Goal: Use online tool/utility: Utilize a website feature to perform a specific function

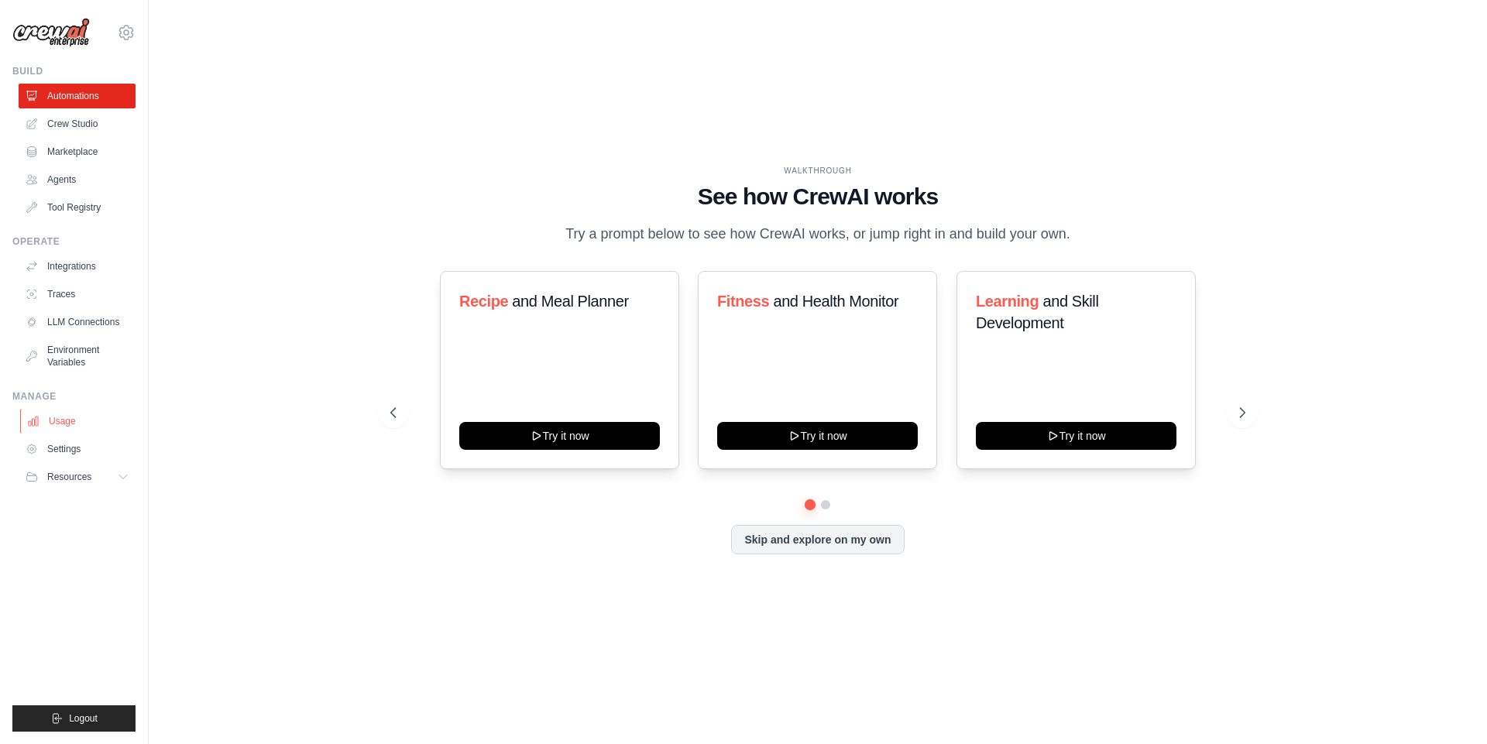
click at [54, 422] on link "Usage" at bounding box center [78, 421] width 117 height 25
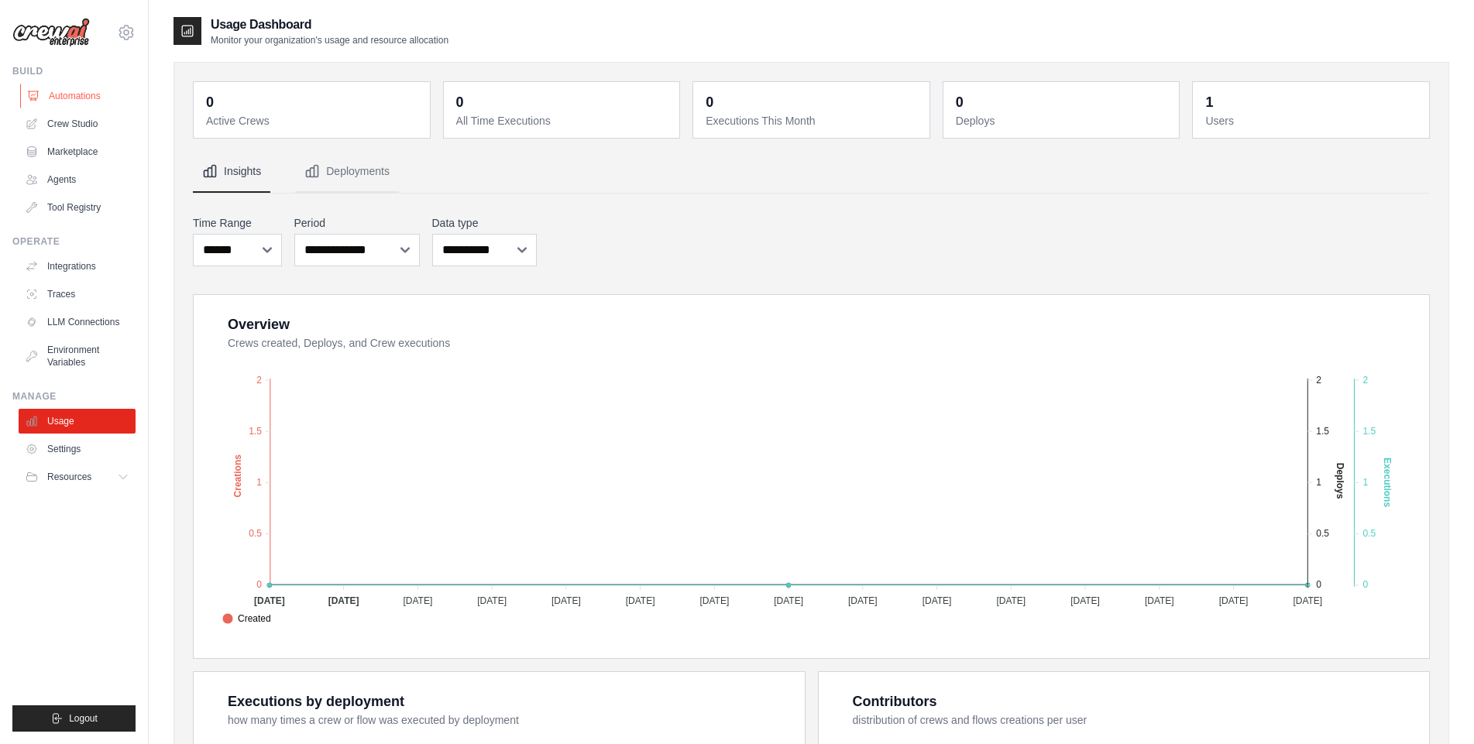
click at [91, 101] on link "Automations" at bounding box center [78, 96] width 117 height 25
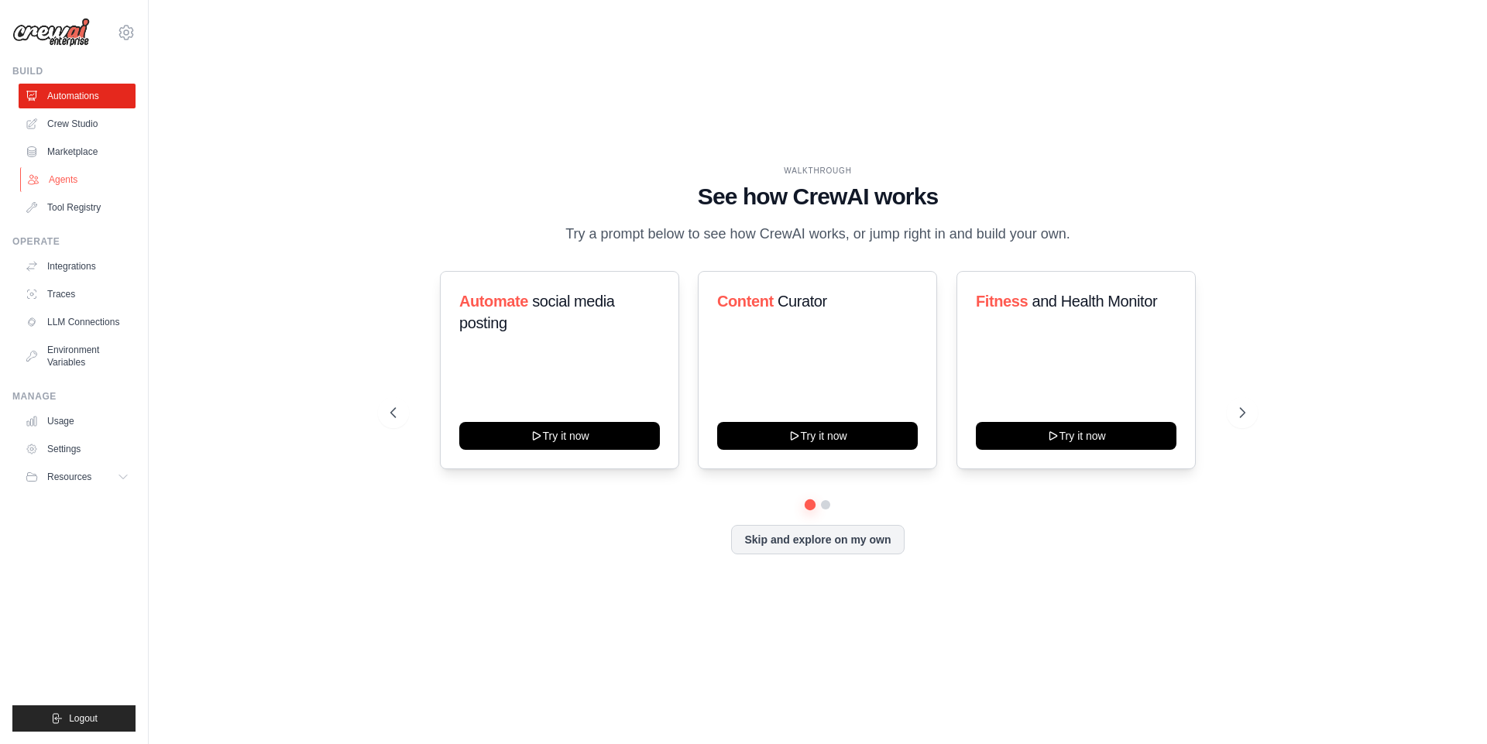
click at [71, 177] on link "Agents" at bounding box center [78, 179] width 117 height 25
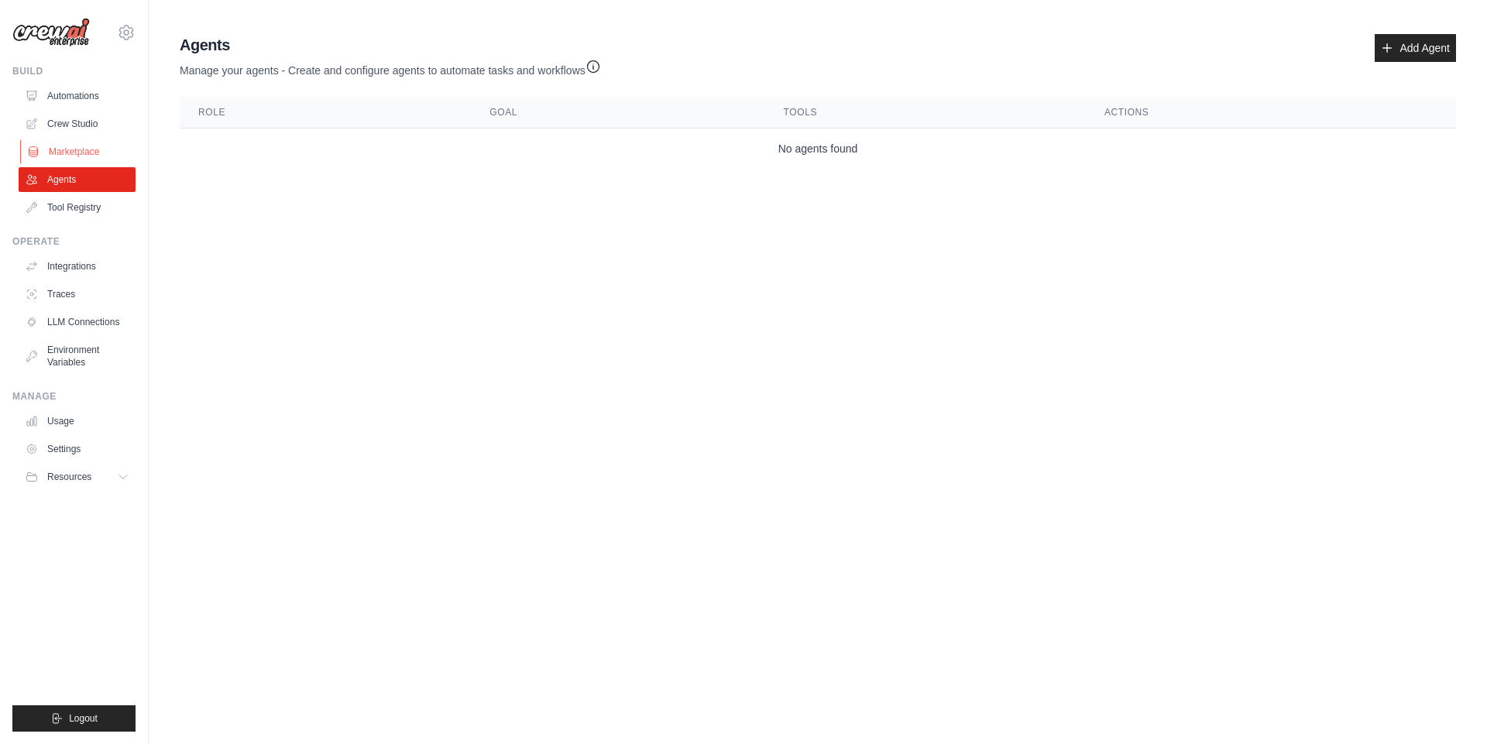
click at [84, 156] on link "Marketplace" at bounding box center [78, 151] width 117 height 25
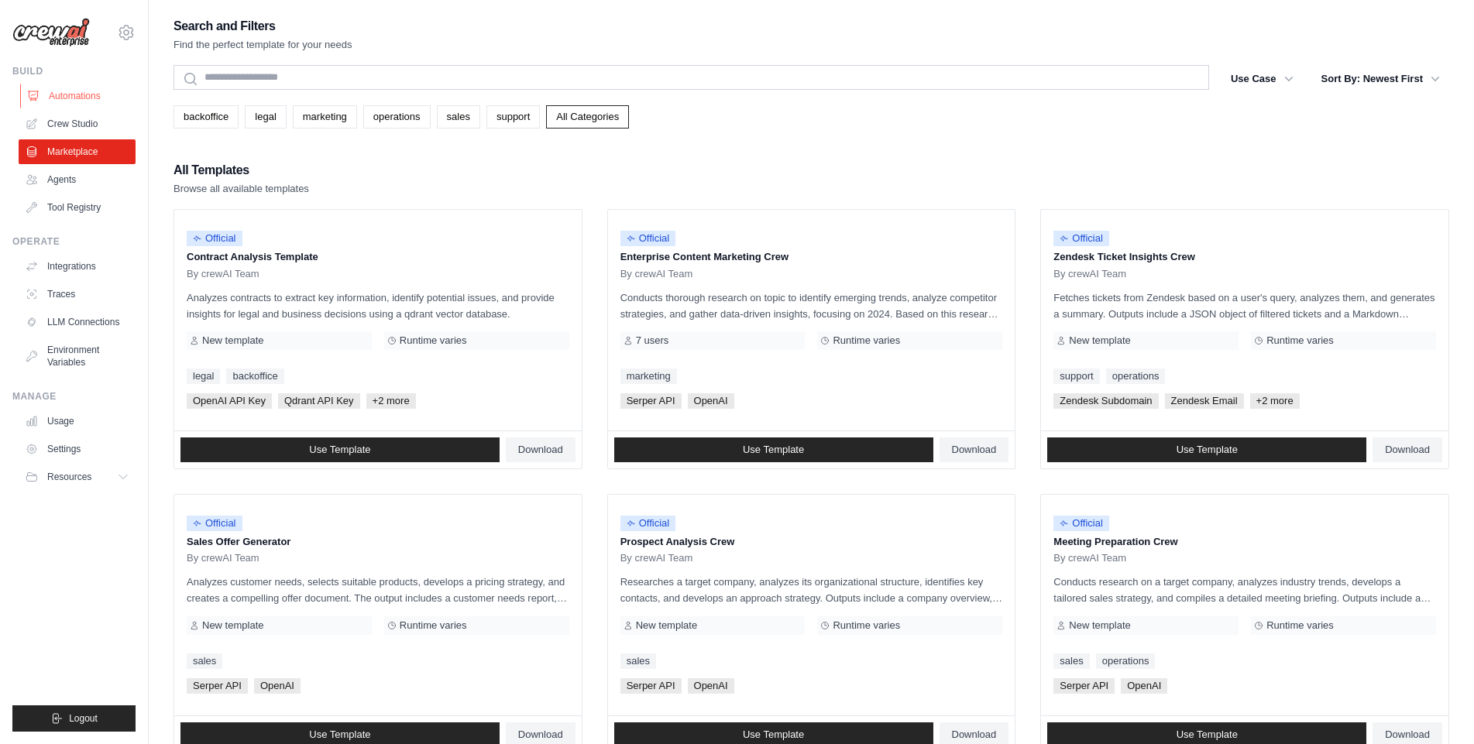
click at [91, 98] on link "Automations" at bounding box center [78, 96] width 117 height 25
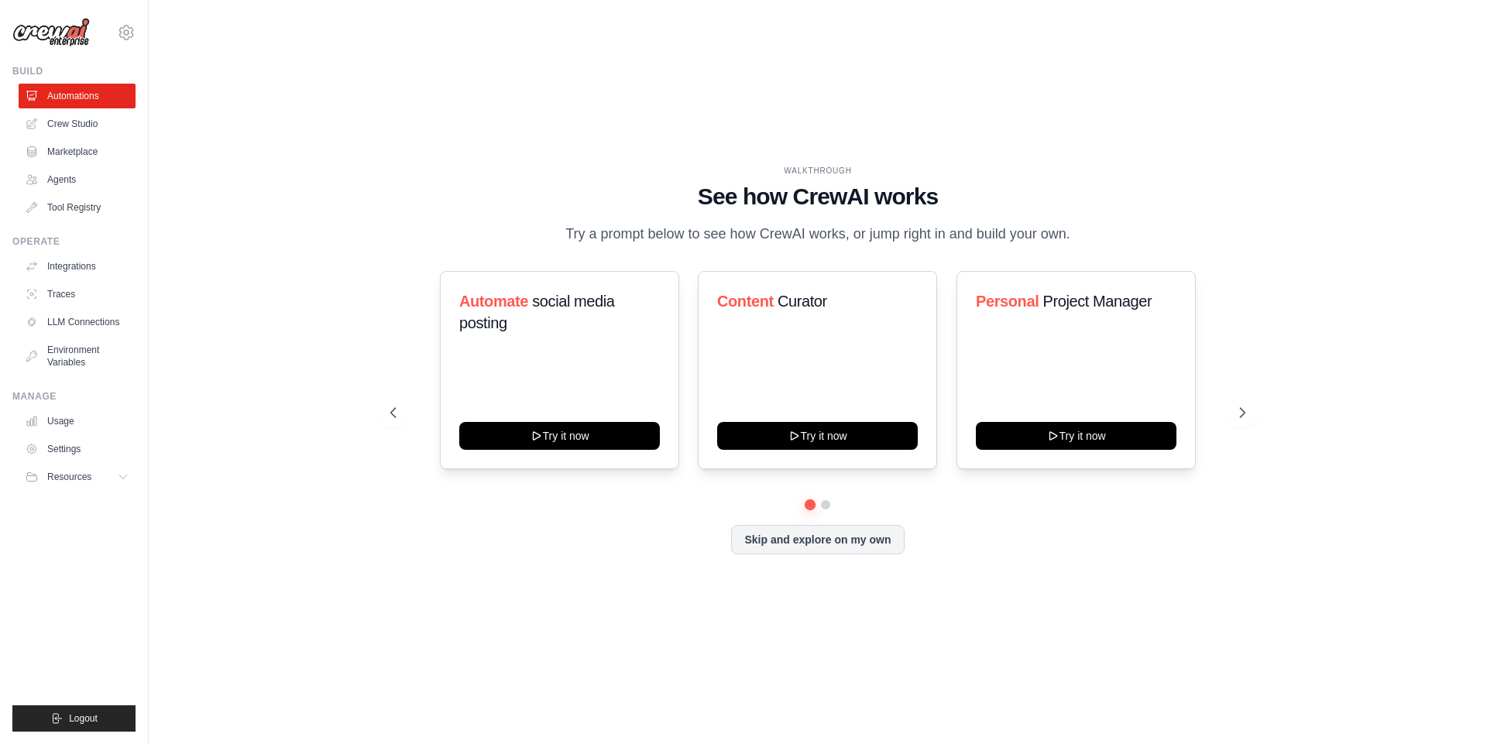
click at [48, 34] on img at bounding box center [50, 32] width 77 height 29
click at [91, 126] on link "Crew Studio" at bounding box center [78, 124] width 117 height 25
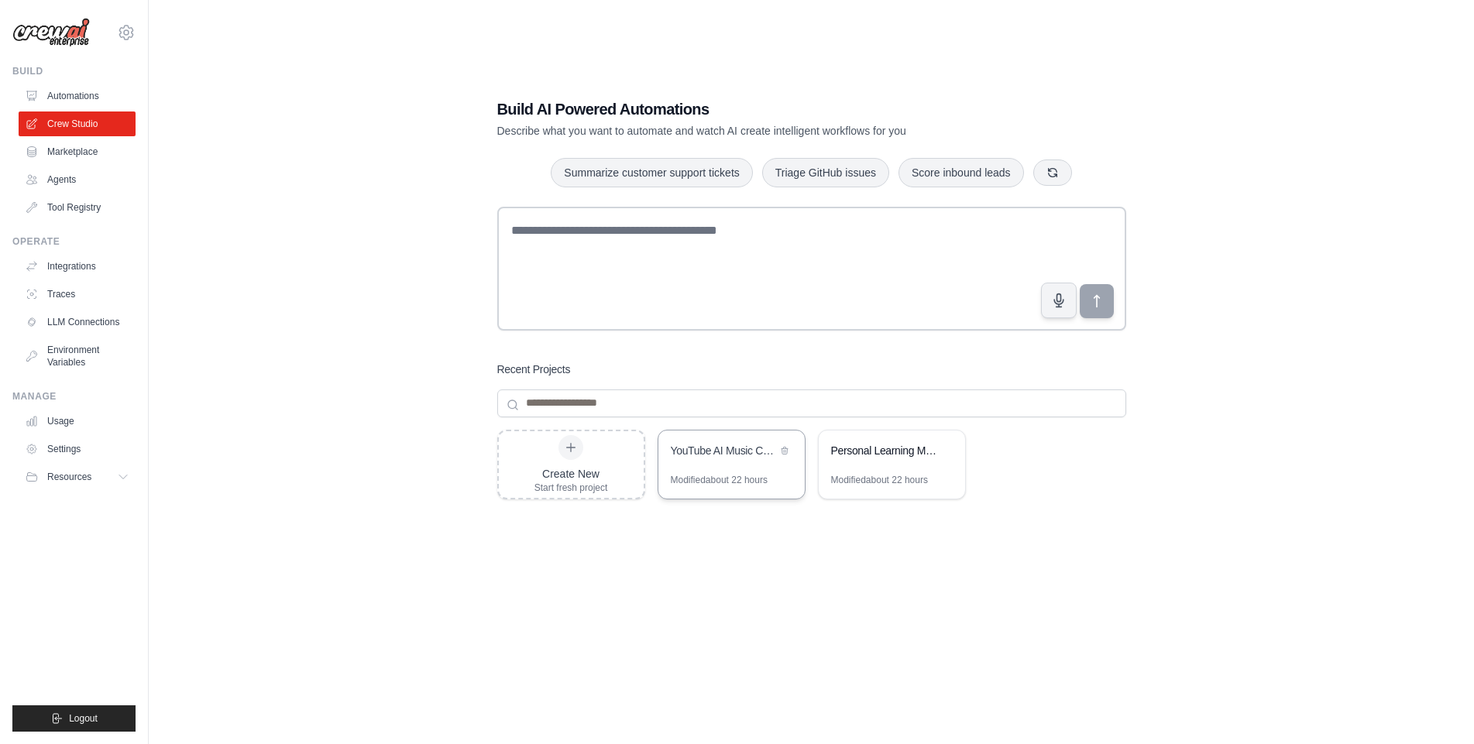
click at [727, 469] on div "YouTube AI Music Channel Optimizer" at bounding box center [731, 452] width 146 height 43
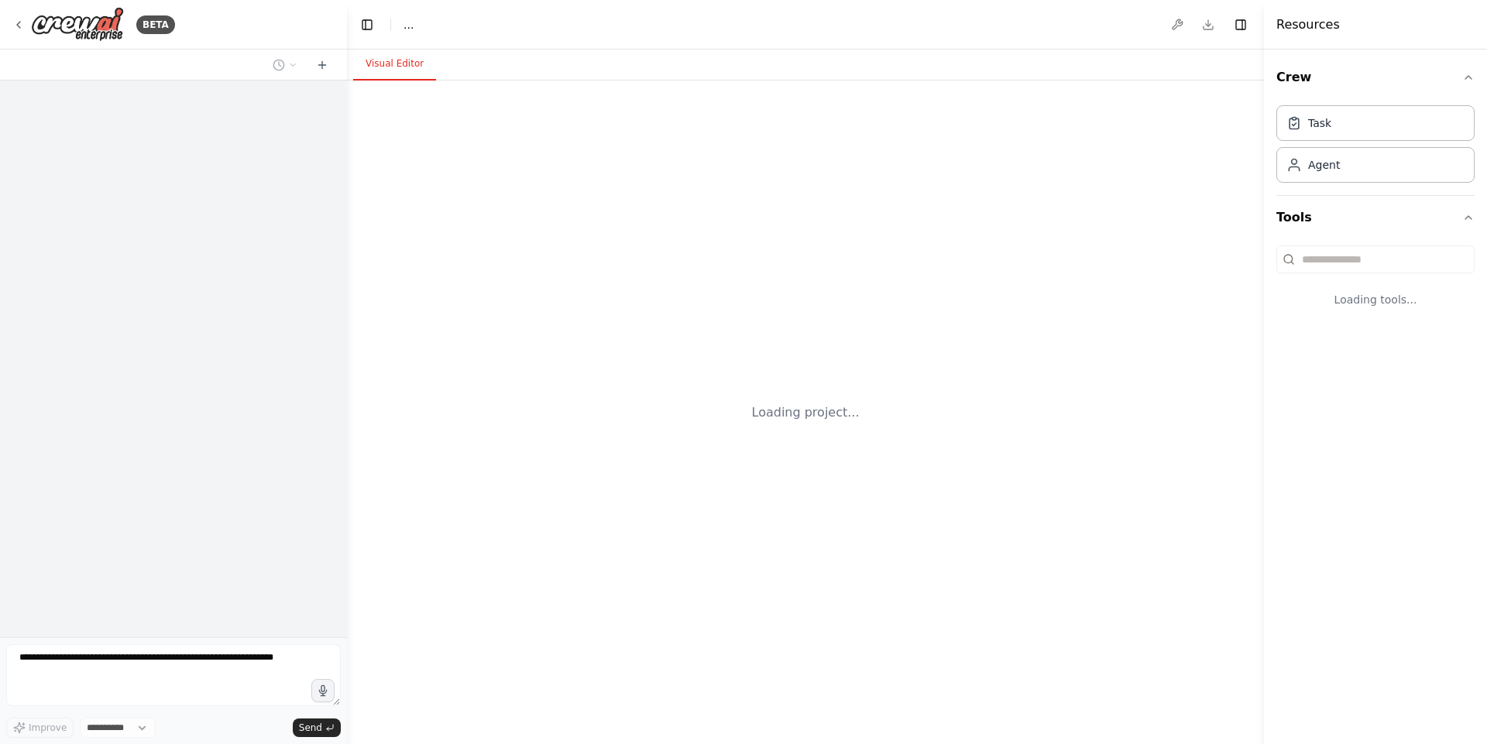
select select "****"
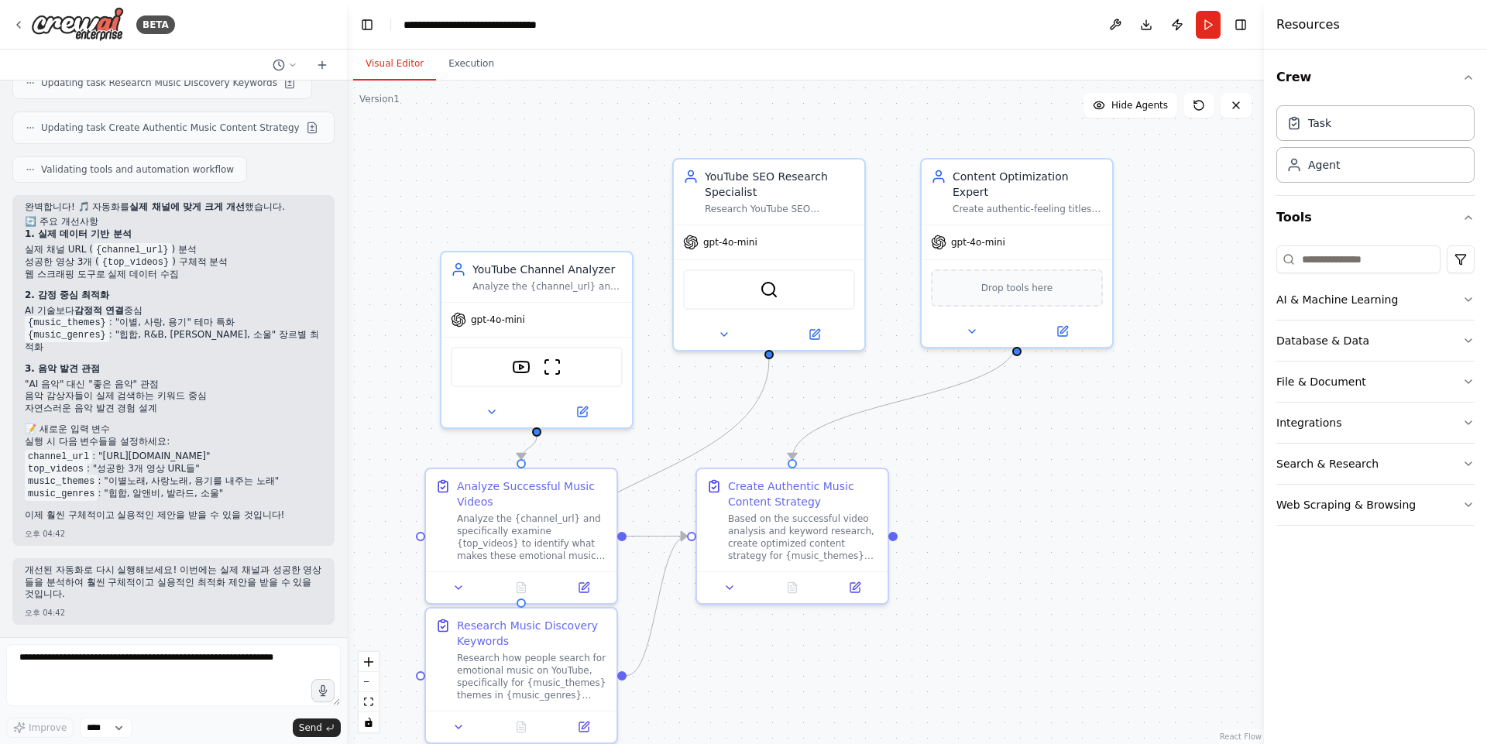
scroll to position [3113, 0]
click at [191, 662] on textarea at bounding box center [173, 676] width 335 height 62
type textarea "**********"
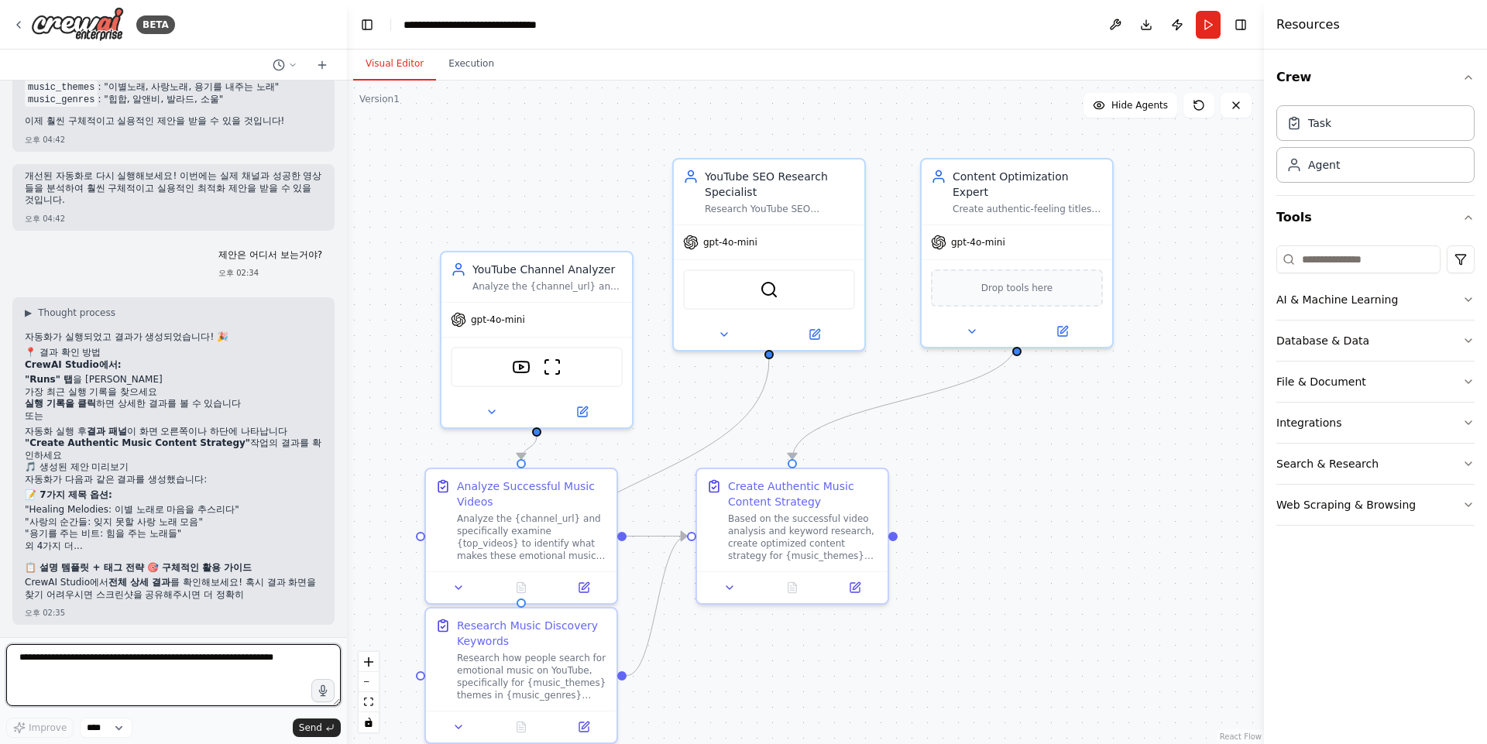
scroll to position [3519, 0]
click at [1202, 31] on button "Run" at bounding box center [1208, 25] width 25 height 28
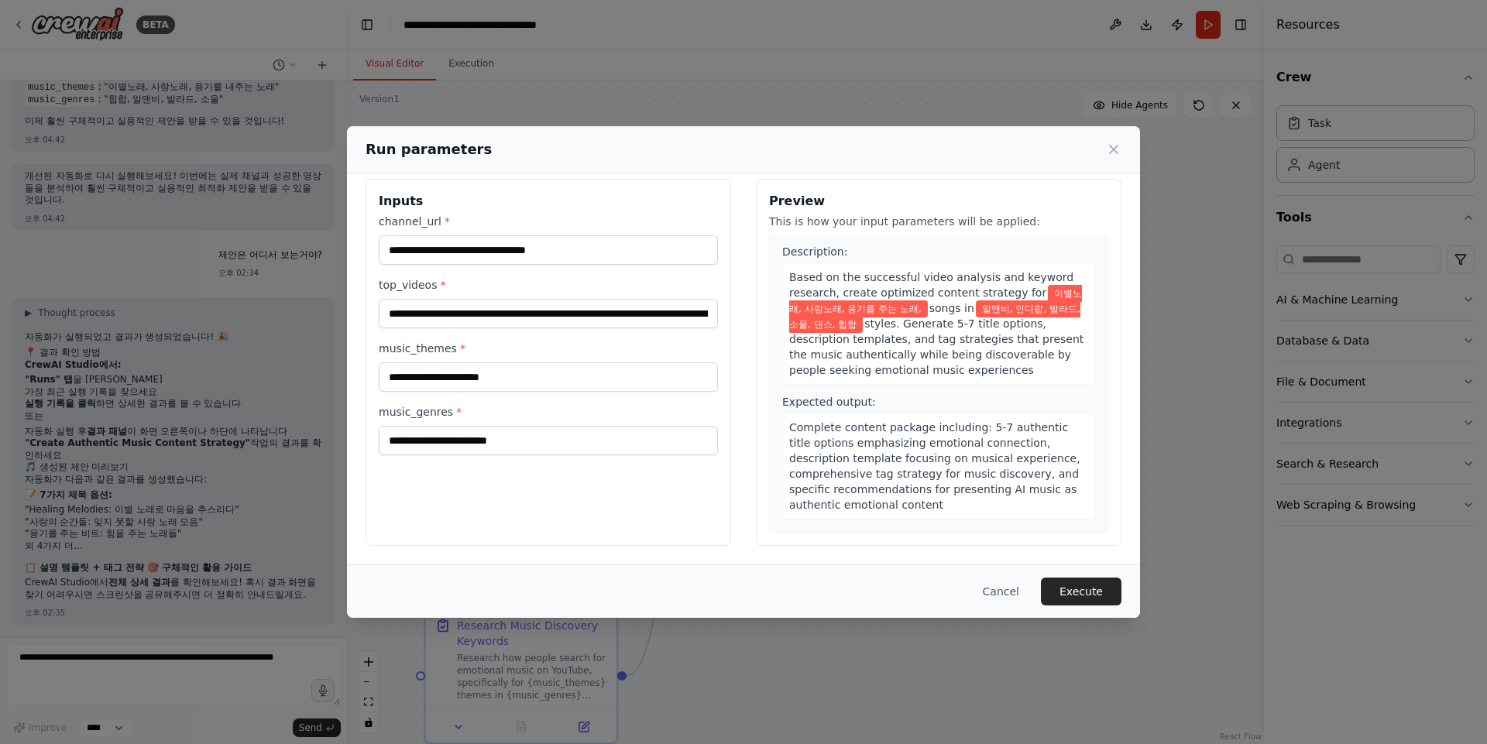
scroll to position [13, 0]
click at [1107, 589] on button "Execute" at bounding box center [1081, 592] width 81 height 28
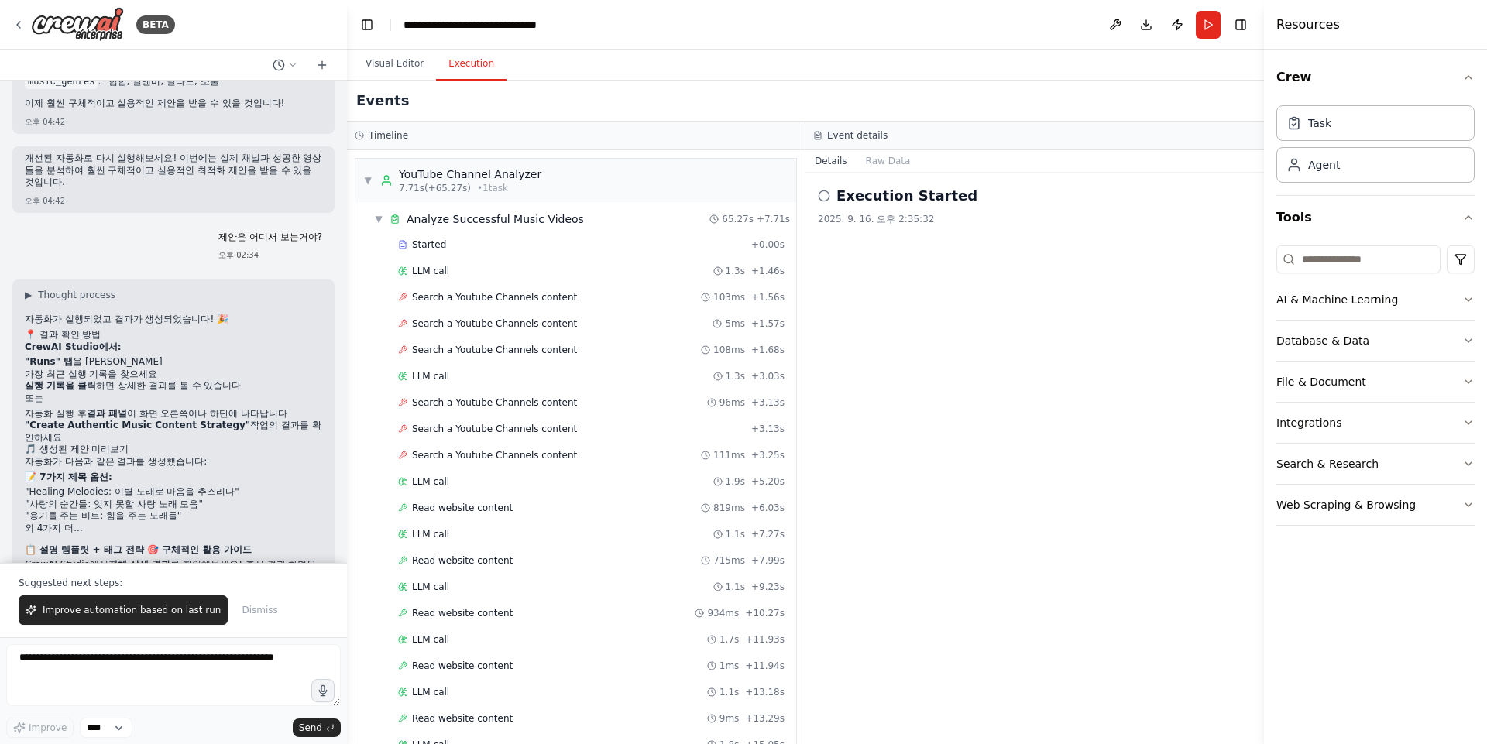
click at [473, 59] on button "Execution" at bounding box center [471, 64] width 70 height 33
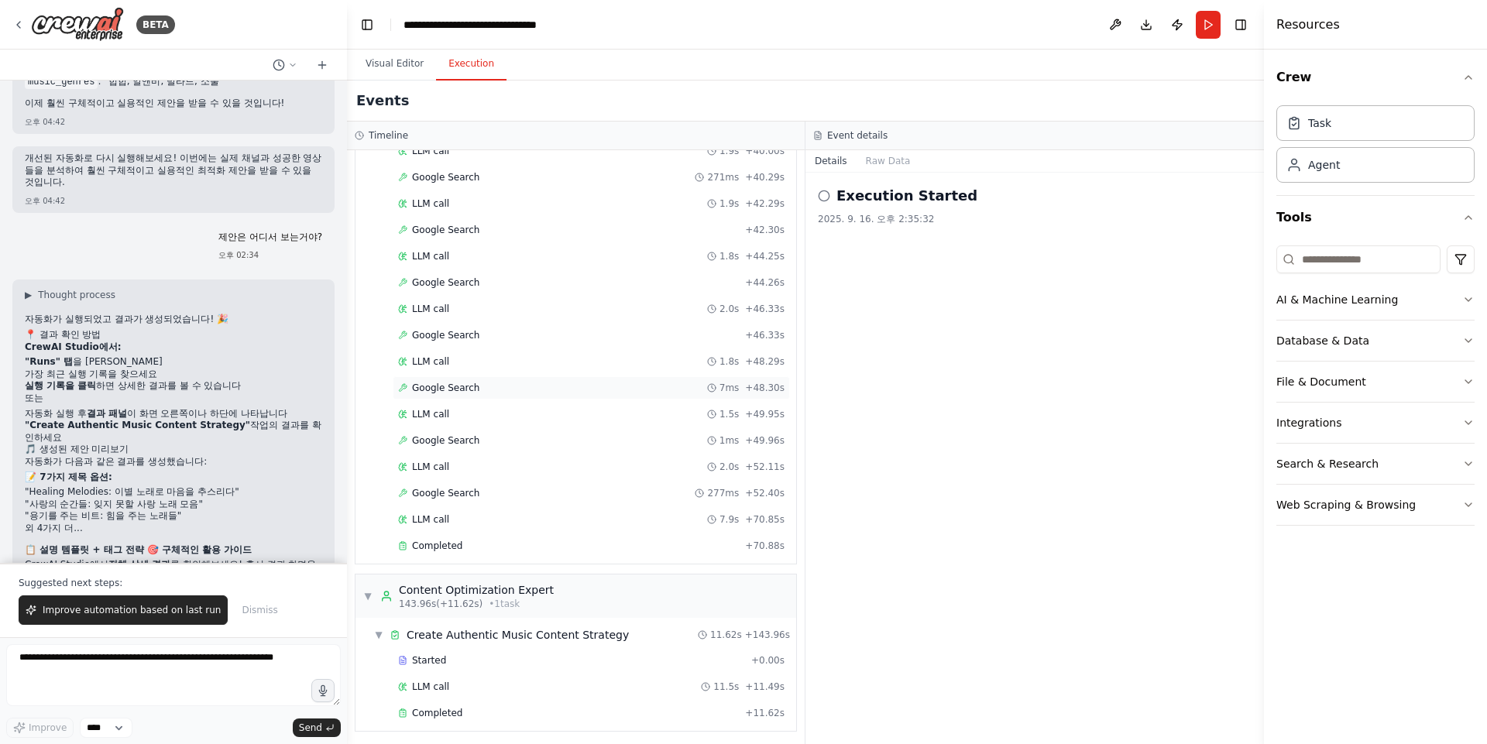
scroll to position [2610, 0]
click at [589, 633] on div "Create Authentic Music Content Strategy" at bounding box center [518, 630] width 222 height 15
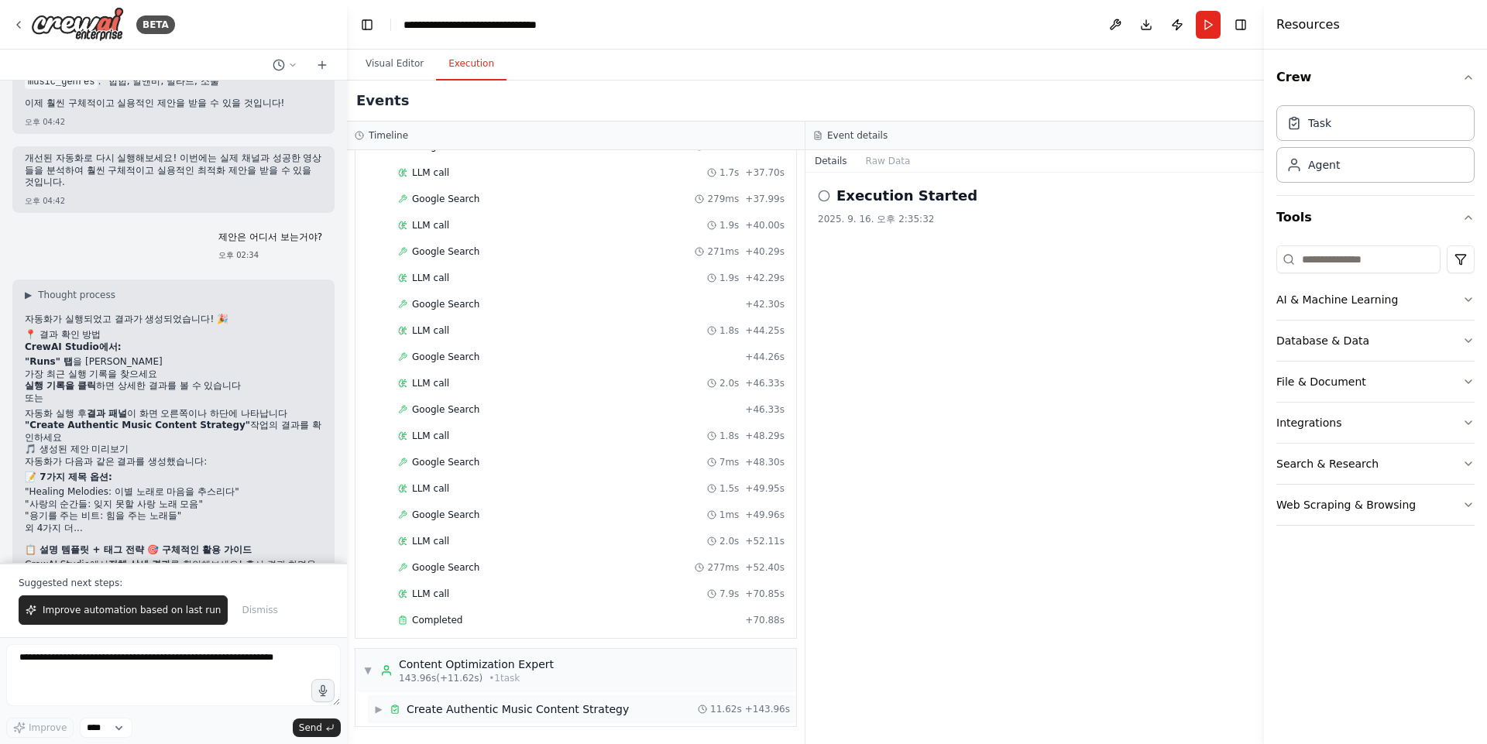
click at [554, 708] on div "Create Authentic Music Content Strategy" at bounding box center [518, 709] width 222 height 15
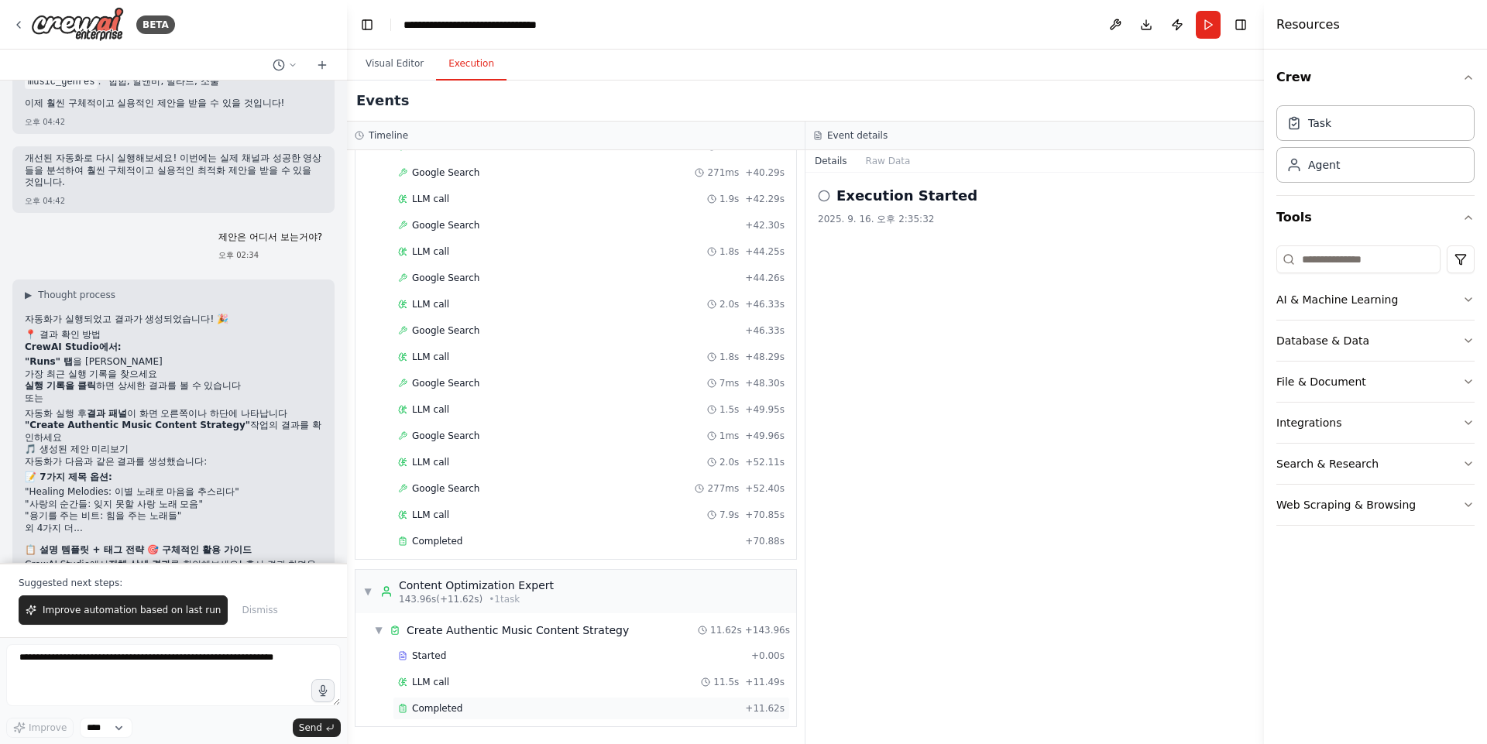
click at [481, 706] on div "Completed" at bounding box center [568, 709] width 341 height 12
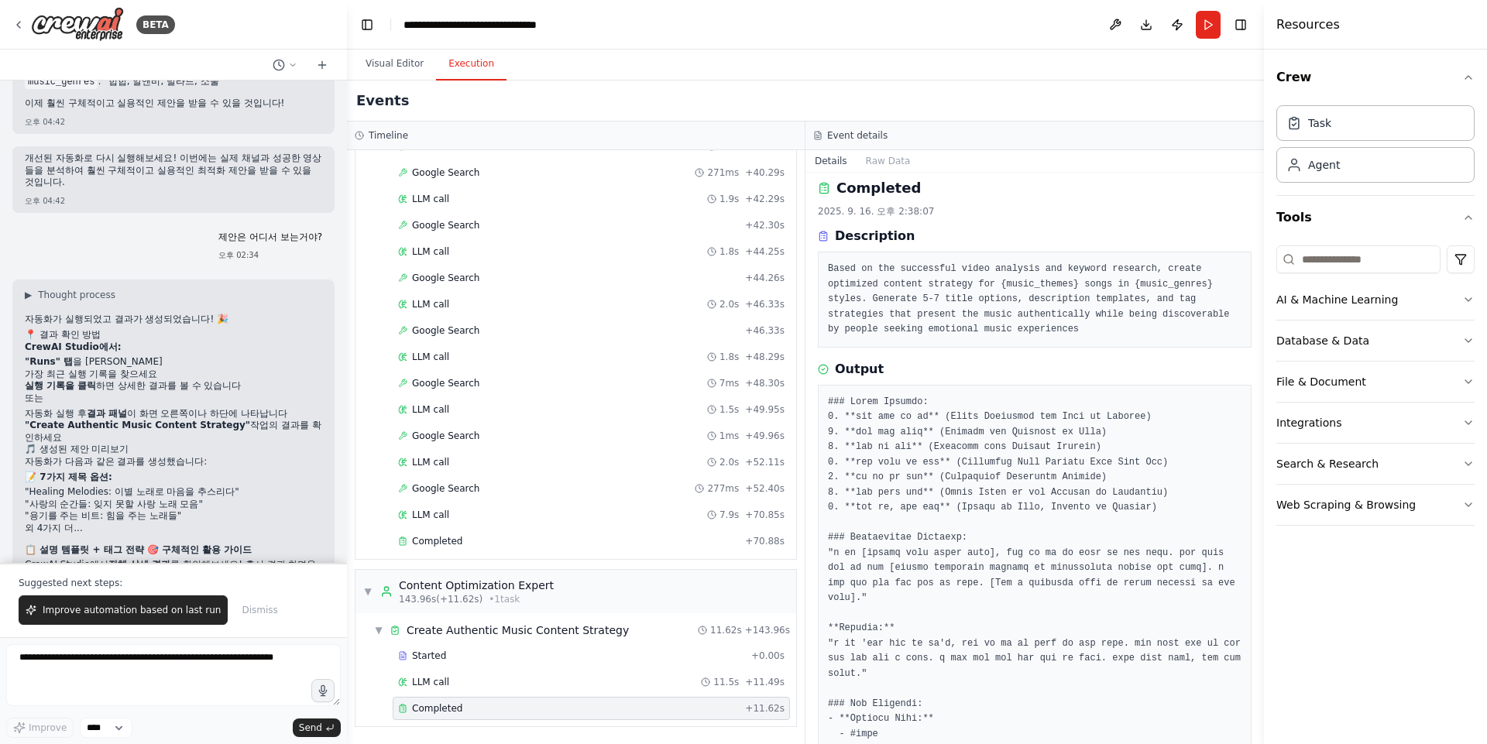
scroll to position [0, 0]
